Goal: Transaction & Acquisition: Download file/media

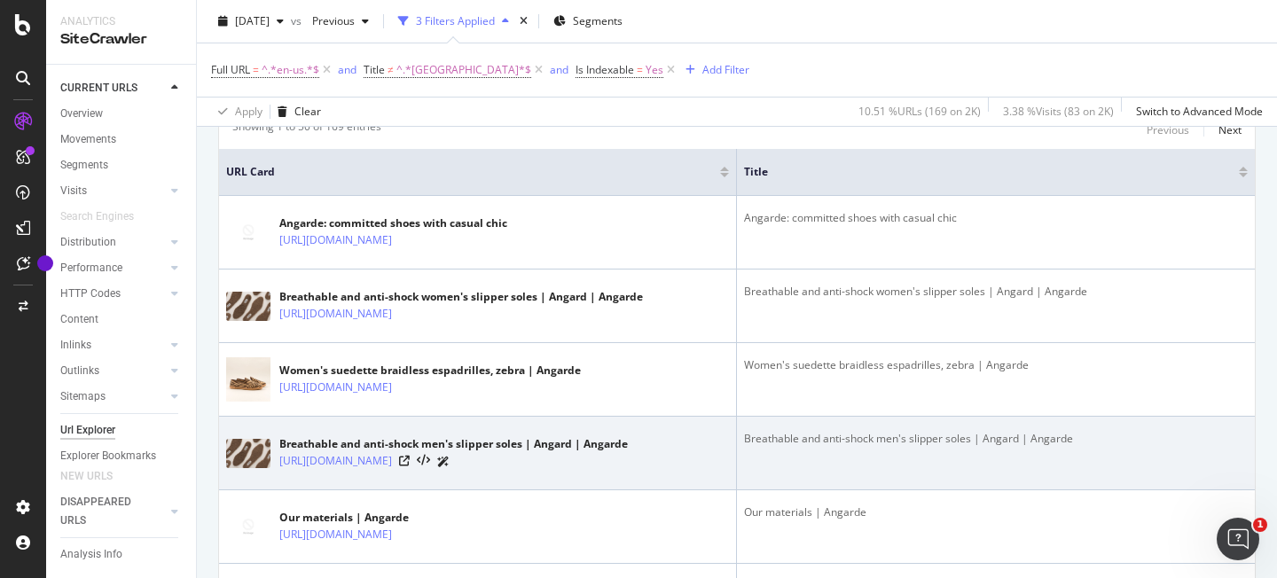
scroll to position [388, 0]
drag, startPoint x: 524, startPoint y: 444, endPoint x: 572, endPoint y: 443, distance: 47.9
click at [598, 443] on div "Breathable and anti-shock men's slipper soles | Angard | Angarde" at bounding box center [453, 443] width 349 height 16
drag, startPoint x: 527, startPoint y: 443, endPoint x: 678, endPoint y: 446, distance: 150.8
click at [678, 446] on div "Breathable and anti-shock men's slipper soles | Angard | Angarde https://angard…" at bounding box center [477, 452] width 503 height 44
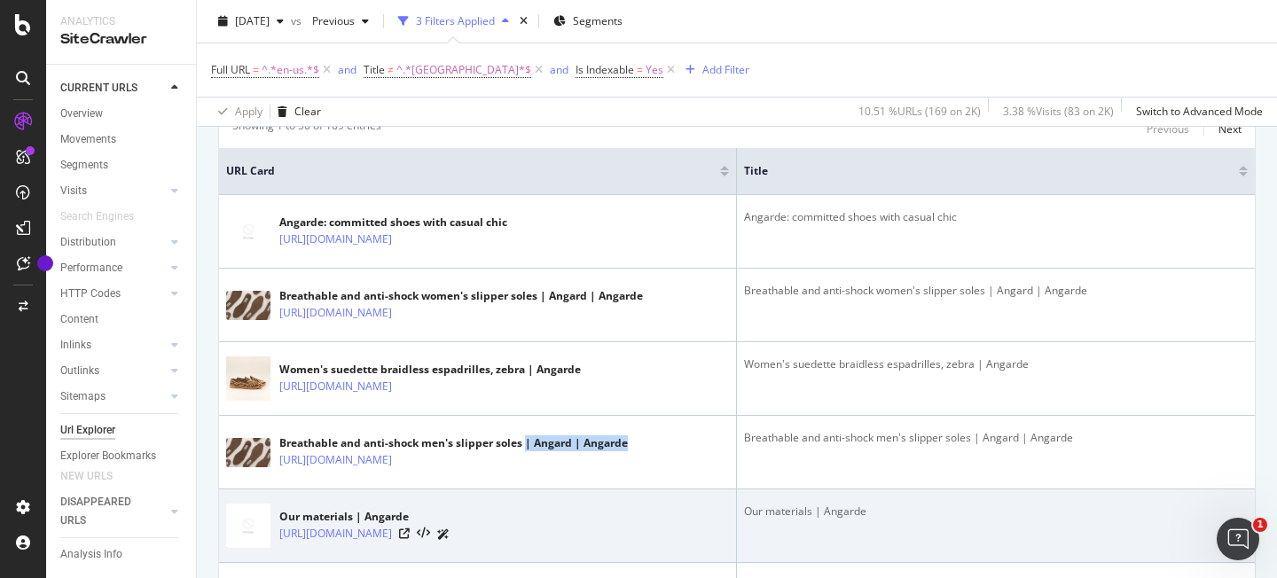
copy div "| Angard | Angarde"
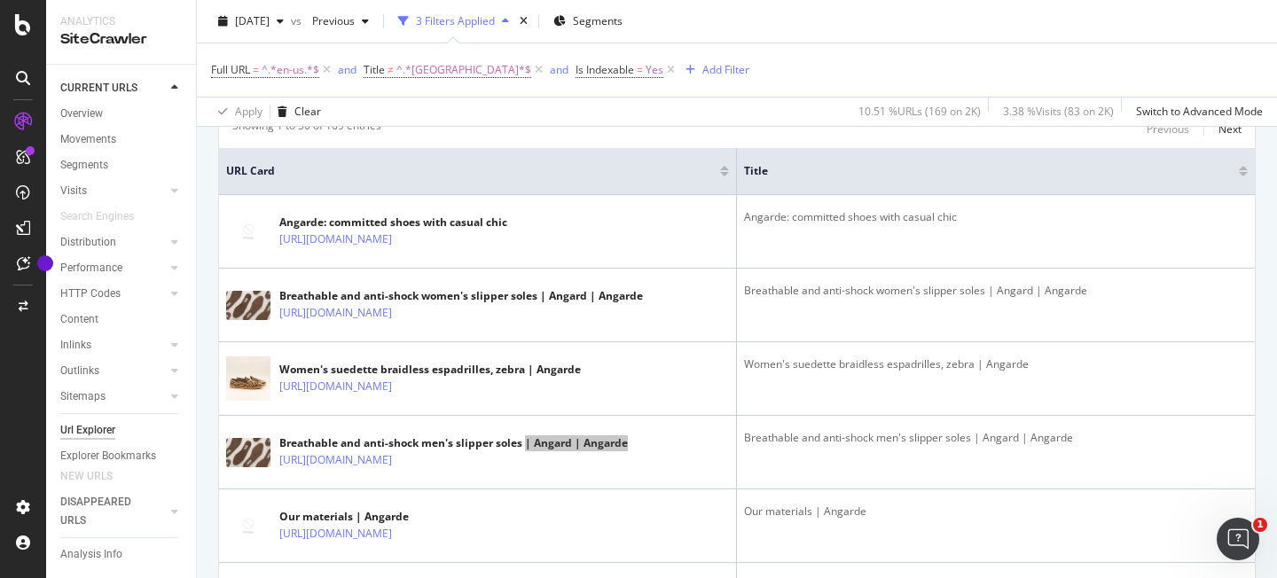
scroll to position [0, 0]
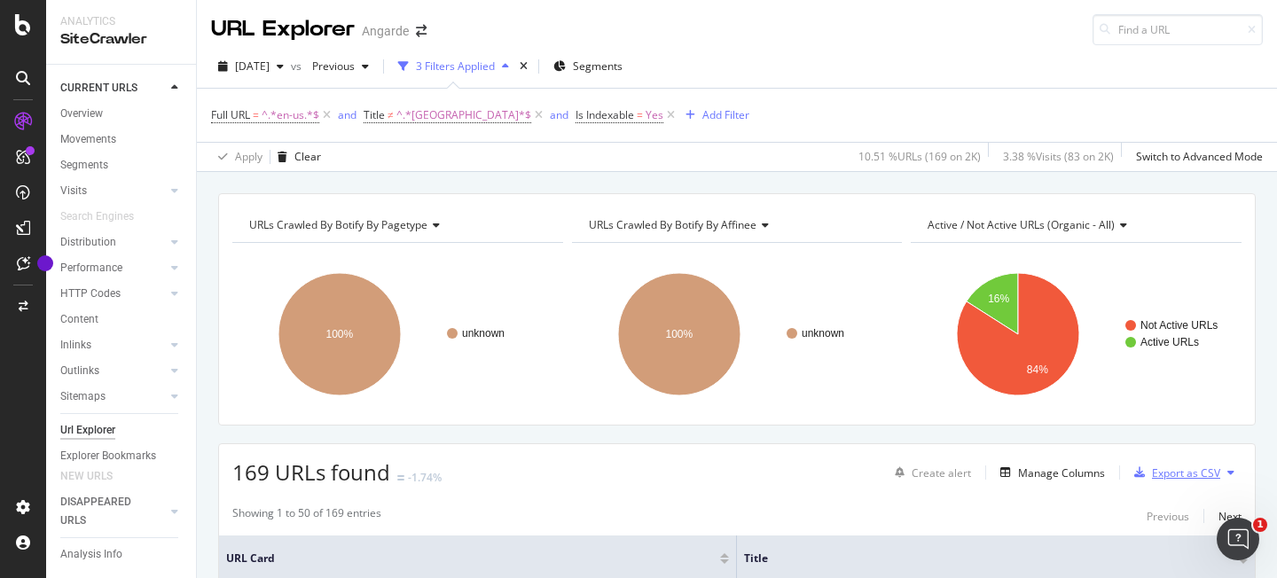
click at [1158, 475] on div "Export as CSV" at bounding box center [1186, 473] width 68 height 15
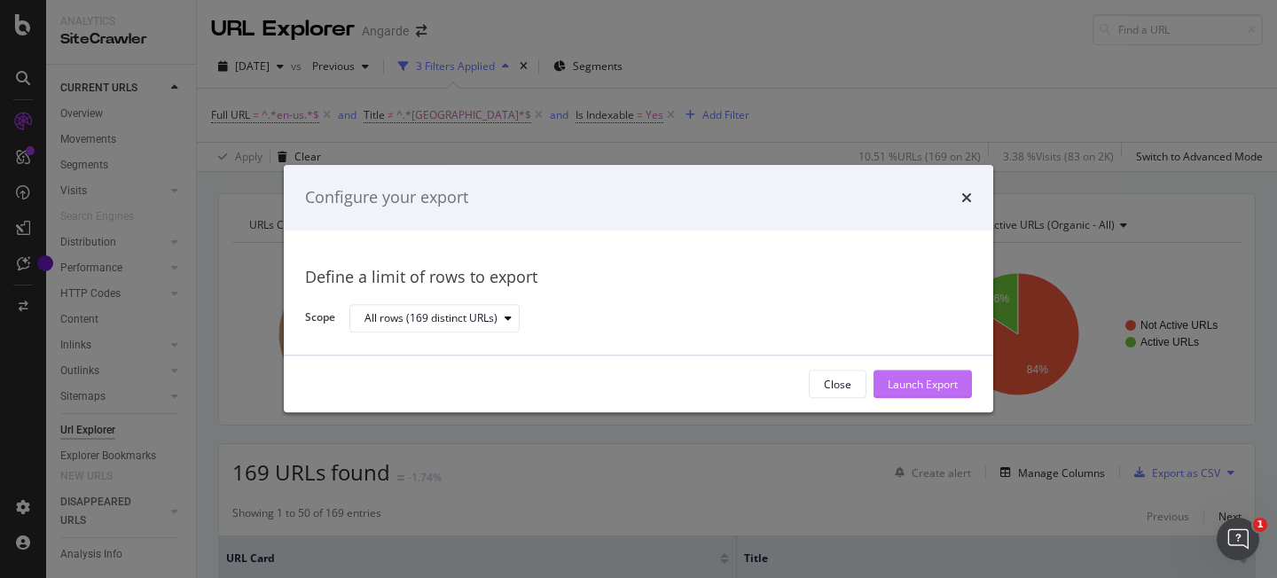
click at [914, 393] on div "Launch Export" at bounding box center [923, 385] width 70 height 27
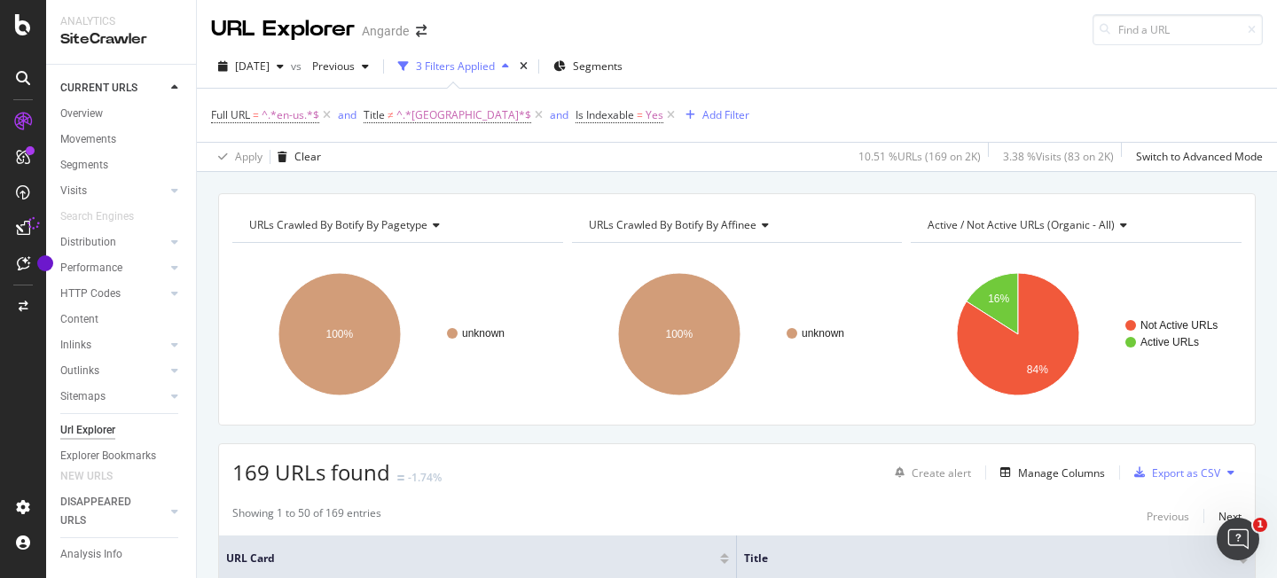
click at [575, 419] on div "URLs Crawled By Botify By pagetype Chart (by Value) Table Expand Export as CSV …" at bounding box center [737, 309] width 1038 height 232
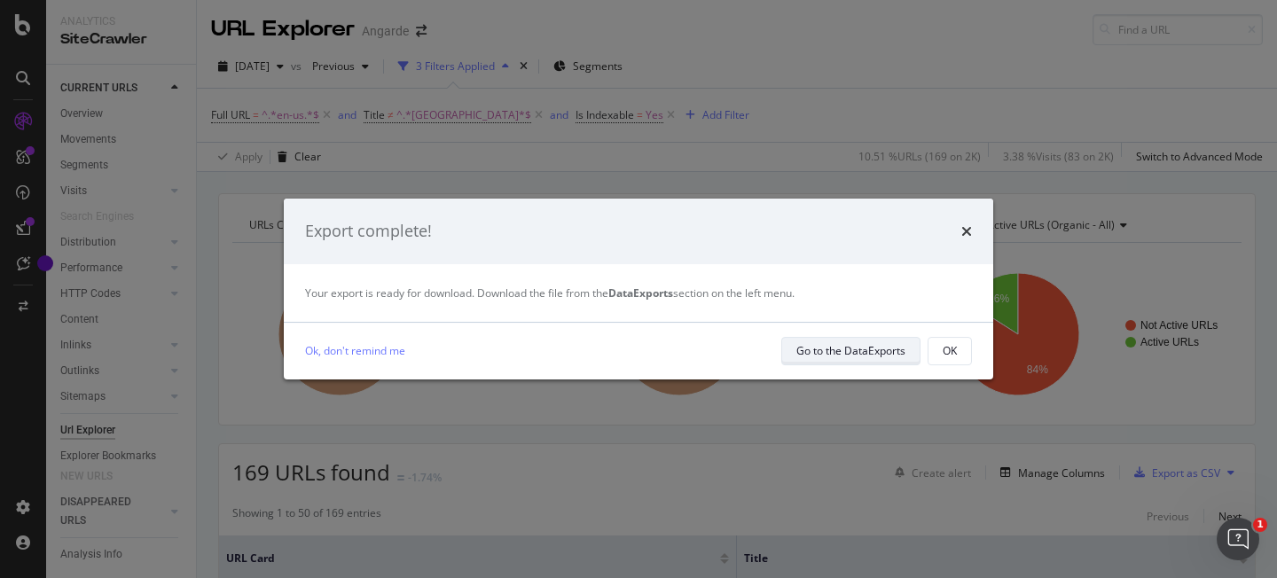
click at [870, 355] on div "Go to the DataExports" at bounding box center [850, 350] width 109 height 15
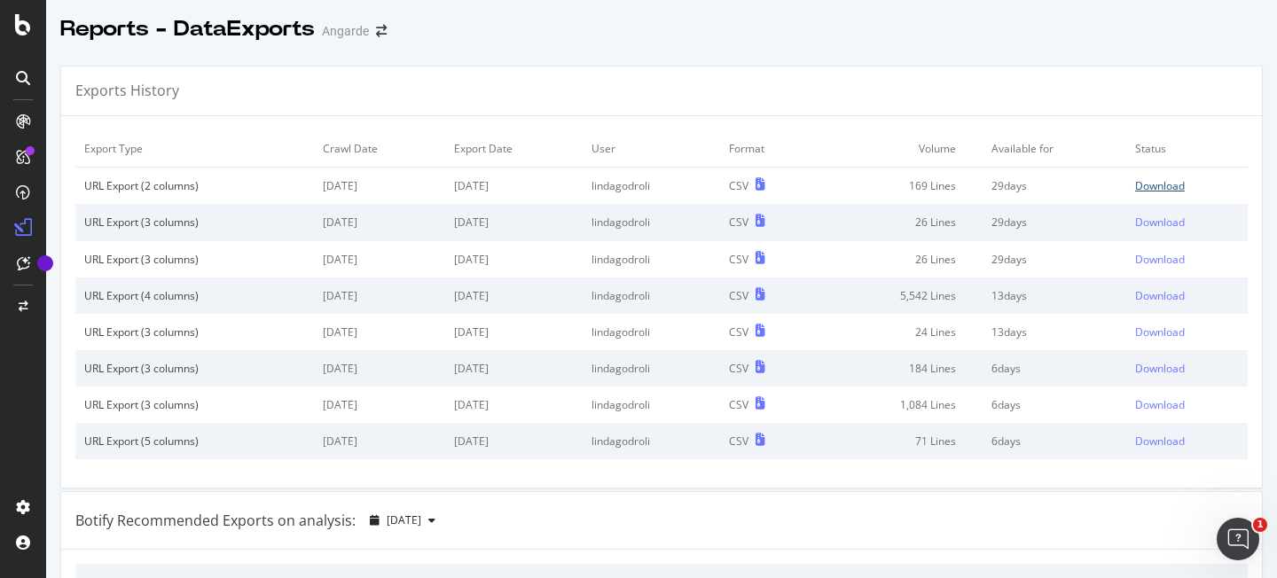
click at [1165, 184] on div "Download" at bounding box center [1160, 185] width 50 height 15
